Goal: Task Accomplishment & Management: Use online tool/utility

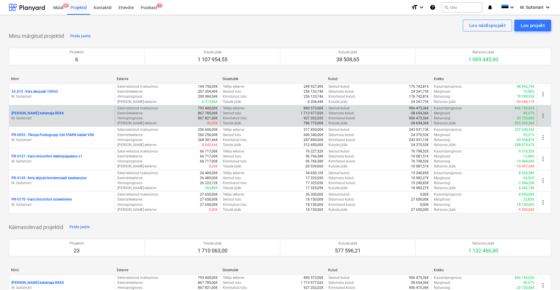
click at [41, 112] on p "[PERSON_NAME] katlamaja REKK" at bounding box center [37, 113] width 53 height 5
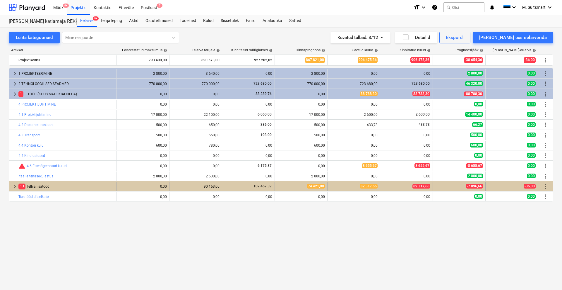
click at [13, 187] on span "keyboard_arrow_right" at bounding box center [14, 186] width 7 height 7
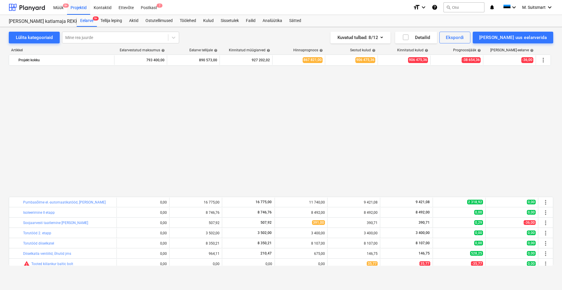
scroll to position [223, 0]
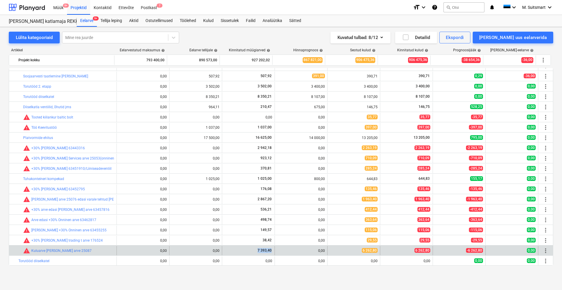
drag, startPoint x: 255, startPoint y: 249, endPoint x: 270, endPoint y: 252, distance: 14.9
click at [270, 252] on div "7 393,40" at bounding box center [249, 250] width 48 height 5
copy span "7 393,40"
click at [173, 251] on span "edit" at bounding box center [175, 250] width 5 height 5
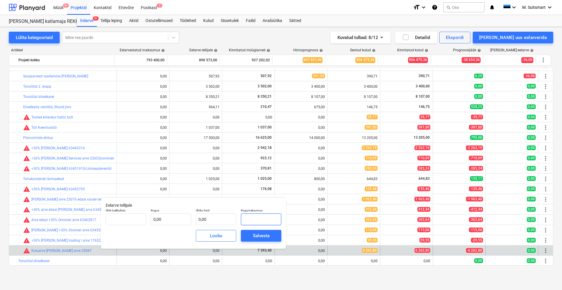
click at [256, 218] on input "text" at bounding box center [261, 219] width 40 height 12
paste input "7 393,40"
type input "tk"
type input "7 393,40"
type input "1,00"
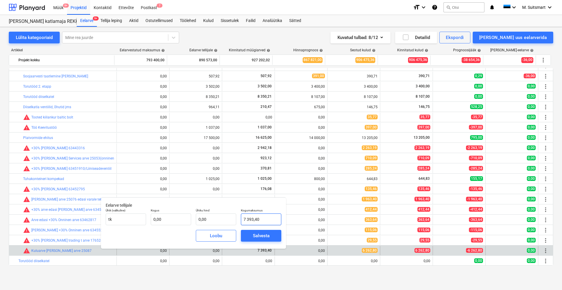
type input "7 393,40"
click at [254, 237] on div "Salvesta" at bounding box center [261, 236] width 17 height 8
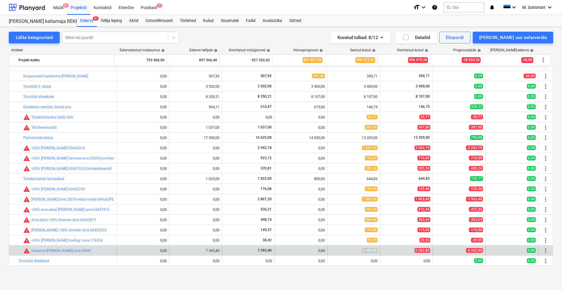
drag, startPoint x: 360, startPoint y: 251, endPoint x: 381, endPoint y: 251, distance: 21.4
click at [381, 251] on div "bar_chart warning Kuluarve Emileks arve 25087 0,00 edit 7 393,40 7 393,40 edit …" at bounding box center [281, 250] width 544 height 9
copy span "6 262,80"
click at [278, 251] on span "edit" at bounding box center [280, 250] width 5 height 5
type textarea "x"
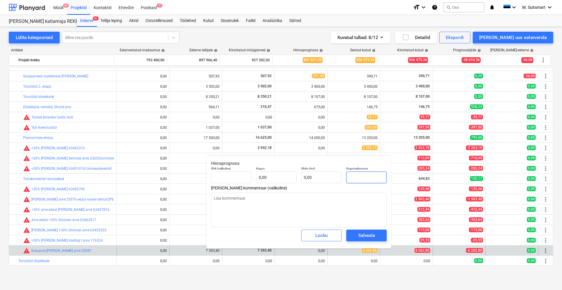
click at [363, 179] on input "text" at bounding box center [366, 177] width 40 height 12
paste input "6 262,80"
type textarea "x"
type input "tk"
type input "6 262,80"
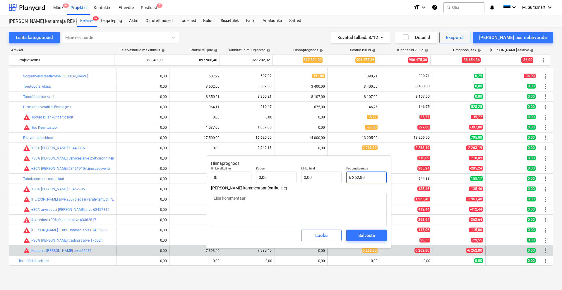
type input "1,00"
type input "6 262,80"
click at [362, 230] on button "Salvesta" at bounding box center [366, 235] width 40 height 12
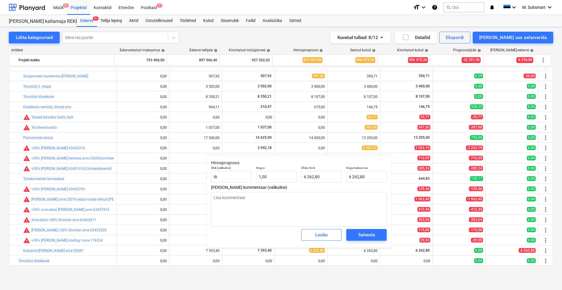
type textarea "x"
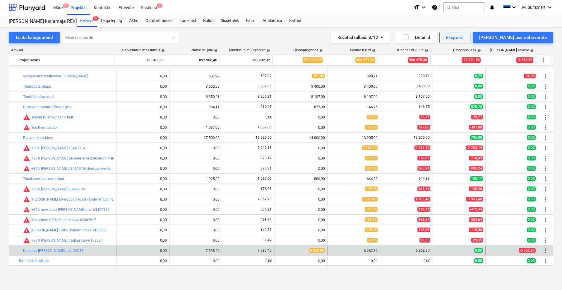
click at [154, 251] on div "0,00" at bounding box center [143, 250] width 48 height 4
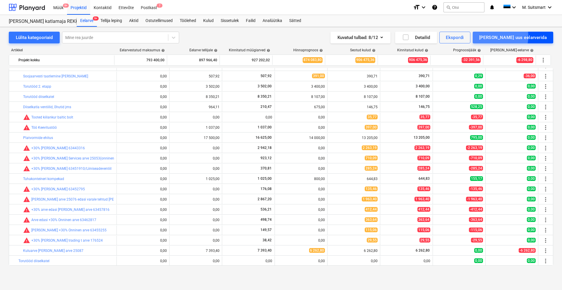
click at [518, 36] on div "[PERSON_NAME] uus eelarverida" at bounding box center [513, 38] width 68 height 8
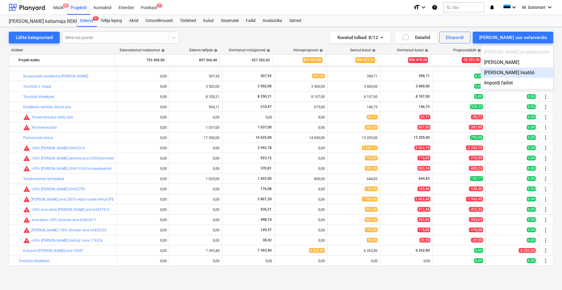
click at [519, 71] on div "[PERSON_NAME] lisatöö" at bounding box center [517, 72] width 73 height 10
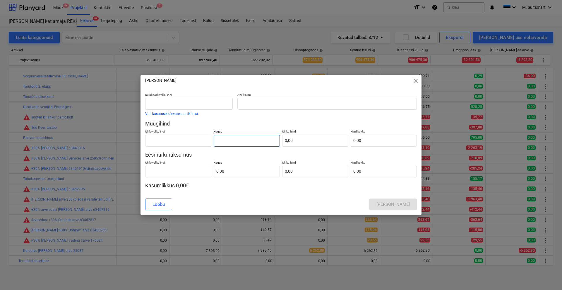
click at [239, 140] on input "text" at bounding box center [247, 141] width 66 height 12
type input "2,00"
type input "0,00"
click at [380, 139] on input "text" at bounding box center [384, 141] width 66 height 12
type input "3"
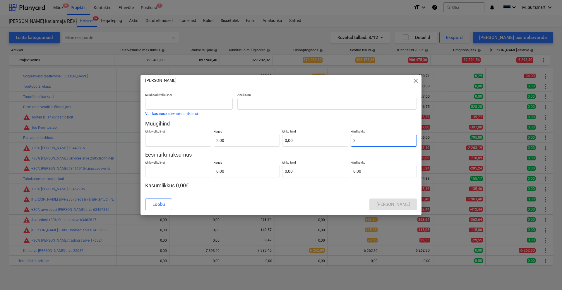
type input "1,50"
type input "37"
type input "18,50"
type input "372"
type input "186,00"
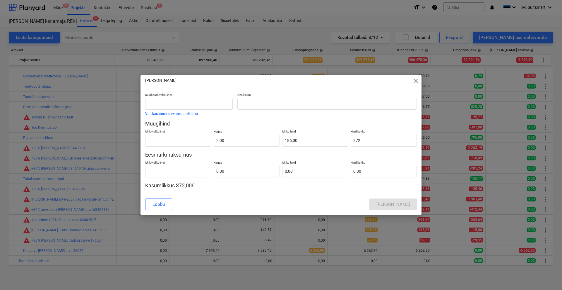
type input "372,00"
click at [312, 200] on div "[PERSON_NAME] lisatöö" at bounding box center [281, 204] width 272 height 12
click at [232, 172] on input "text" at bounding box center [247, 171] width 66 height 12
type input "2,00"
type input "0,00"
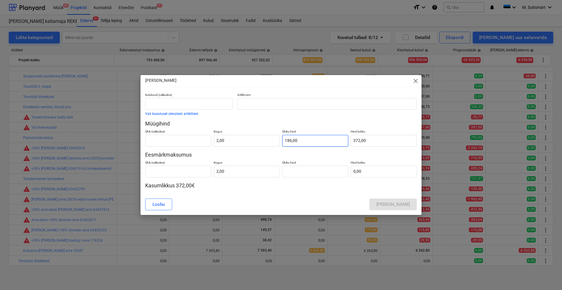
type input "186"
type input "0,00"
click at [306, 142] on input "186" at bounding box center [315, 141] width 66 height 12
drag, startPoint x: 315, startPoint y: 139, endPoint x: 267, endPoint y: 139, distance: 48.6
click at [267, 139] on div "Ühik (valikuline) Kogus 2,00 Ühiku hind 186 Hind kokku 372,00" at bounding box center [281, 136] width 272 height 19
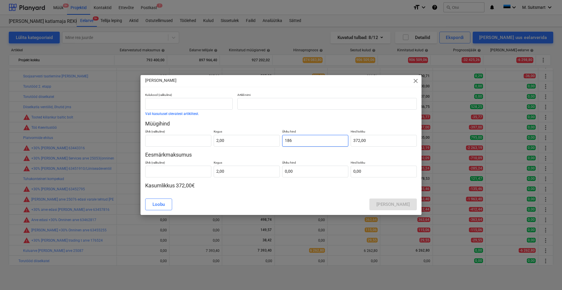
type input "3"
type input "6,00"
type input "37"
type input "74,00"
type input "372"
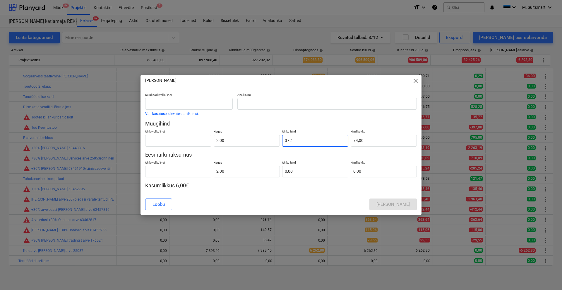
type input "744,00"
type input "372,00"
click at [308, 170] on input "text" at bounding box center [315, 171] width 66 height 12
type input "2"
type input "4,00"
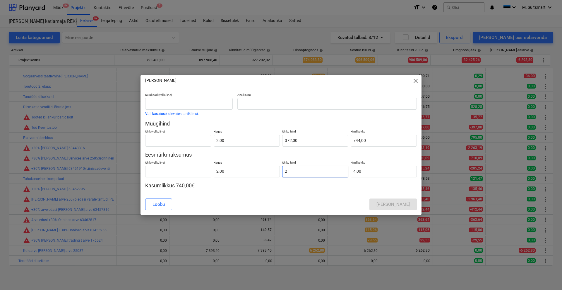
type input "26"
type input "52,00"
type input "260"
type input "520,00"
type input "260,00"
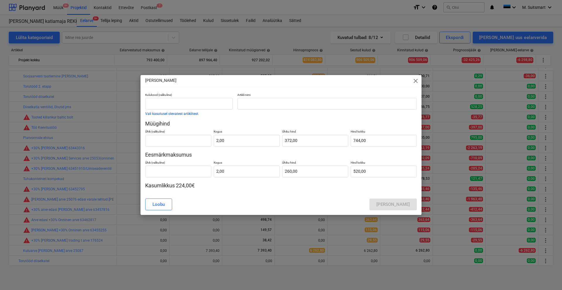
click at [316, 198] on div "[PERSON_NAME] lisatöö" at bounding box center [281, 204] width 272 height 12
click at [250, 102] on input "text" at bounding box center [326, 104] width 179 height 12
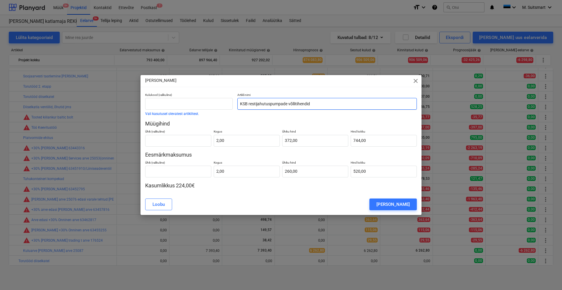
drag, startPoint x: 352, startPoint y: 102, endPoint x: 192, endPoint y: 94, distance: 159.8
click at [192, 94] on div "Kulukood (valikuline) Vali kasutusel olevatest artiklitest. Artikli nimi KSB re…" at bounding box center [281, 103] width 276 height 27
type input "KSB restijahutuspumpade võllitihendid"
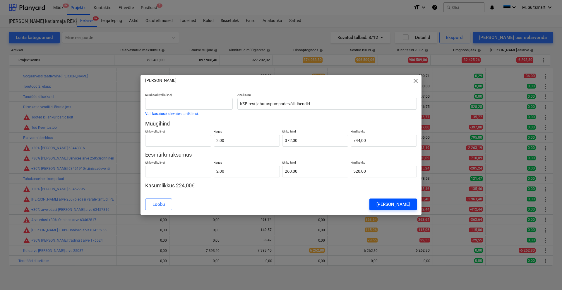
drag, startPoint x: 406, startPoint y: 203, endPoint x: 375, endPoint y: 203, distance: 31.3
click at [406, 203] on div "[PERSON_NAME]" at bounding box center [393, 204] width 33 height 8
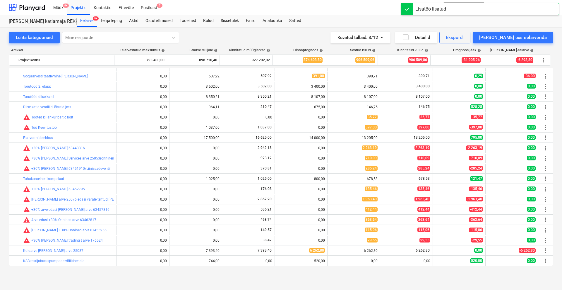
scroll to position [233, 0]
